Goal: Use online tool/utility: Use online tool/utility

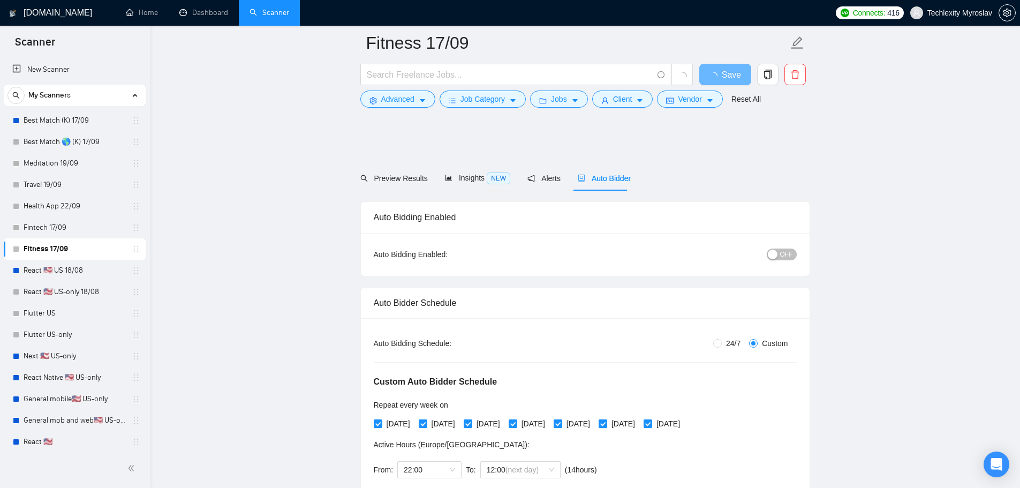
scroll to position [803, 0]
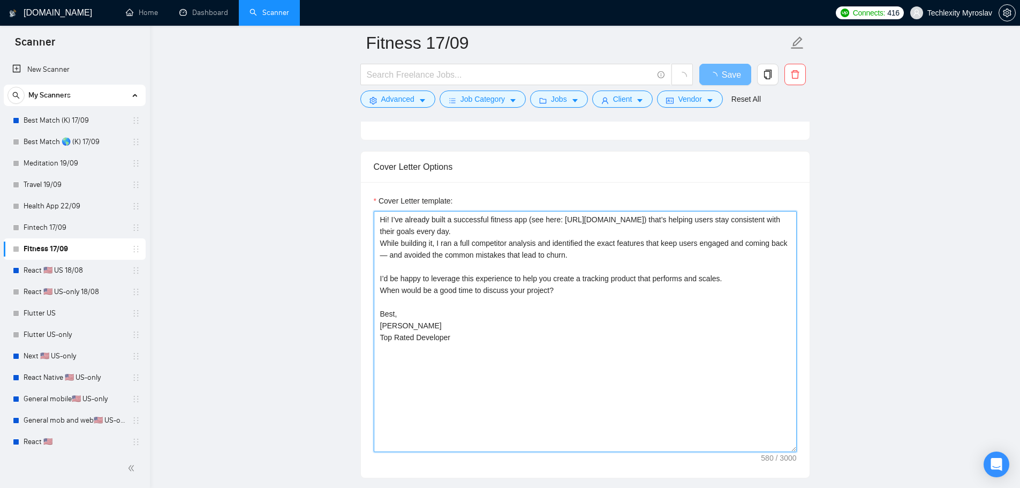
click at [490, 344] on textarea "Hi! I’ve already built a successful fitness app (see here: https://apps.apple.c…" at bounding box center [585, 331] width 423 height 241
